Goal: Task Accomplishment & Management: Manage account settings

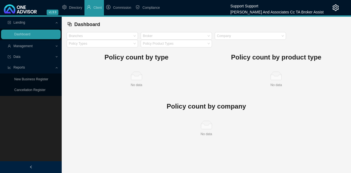
click at [35, 45] on span "Management" at bounding box center [31, 46] width 47 height 10
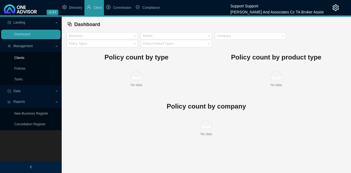
click at [19, 58] on link "Clients" at bounding box center [19, 58] width 10 height 4
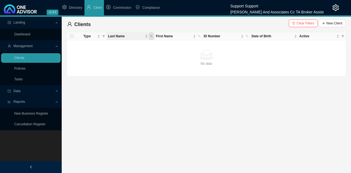
click at [151, 35] on icon "search" at bounding box center [151, 36] width 3 height 3
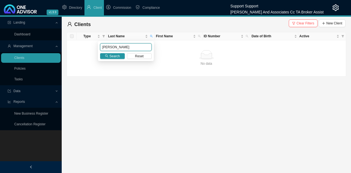
type input "[PERSON_NAME]"
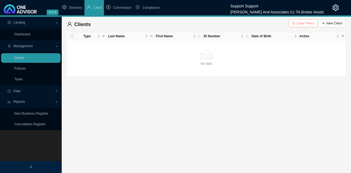
click at [308, 23] on span "Clear Filters" at bounding box center [306, 23] width 18 height 5
click at [337, 7] on icon "setting" at bounding box center [336, 7] width 7 height 7
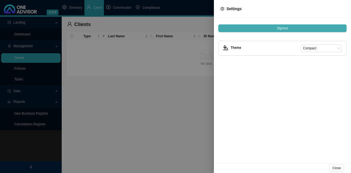
click at [290, 27] on button "Signout" at bounding box center [283, 28] width 128 height 8
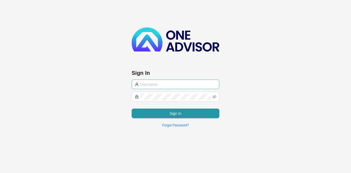
click at [157, 88] on span at bounding box center [176, 85] width 88 height 10
click at [158, 83] on input "text" at bounding box center [178, 85] width 76 height 6
type input "[PERSON_NAME][EMAIL_ADDRESS][DOMAIN_NAME]"
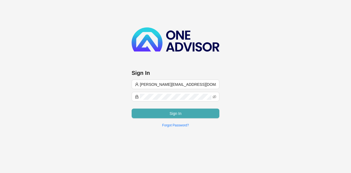
click at [143, 111] on button "Sign In" at bounding box center [176, 114] width 88 height 10
